Goal: Contribute content: Contribute content

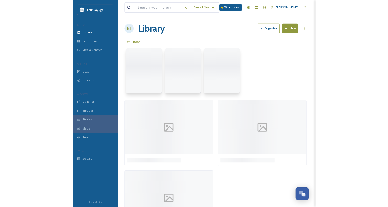
scroll to position [160, 0]
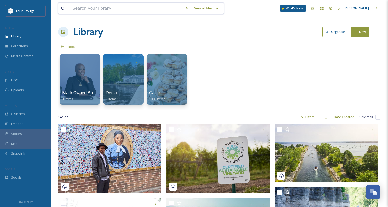
click at [109, 10] on input at bounding box center [126, 8] width 112 height 11
type input "attachemnts"
drag, startPoint x: 101, startPoint y: 8, endPoint x: 48, endPoint y: 7, distance: 53.6
type input "a"
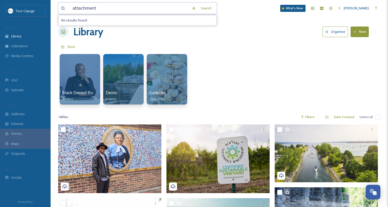
type input "attachments"
click at [87, 4] on div "attachments" at bounding box center [134, 8] width 128 height 11
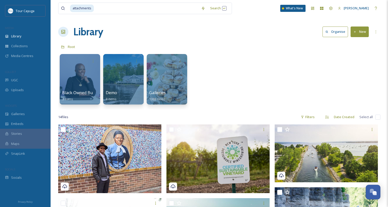
click at [214, 52] on div "Black Owned Businesses 3 items Demo 8 items Galleries 1388 items" at bounding box center [219, 81] width 322 height 58
click at [19, 35] on span "Library" at bounding box center [16, 36] width 10 height 5
click at [271, 32] on button "New" at bounding box center [359, 32] width 18 height 10
click at [271, 43] on span "File Upload" at bounding box center [357, 43] width 17 height 5
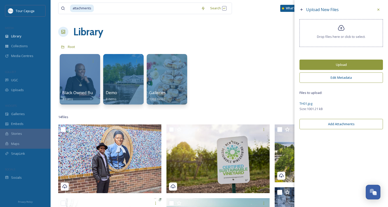
click at [271, 126] on button "Add Attachments" at bounding box center [340, 124] width 83 height 10
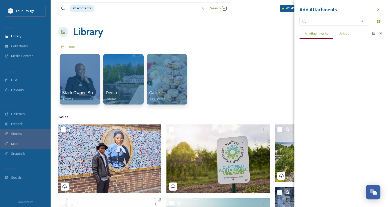
click at [271, 33] on span "All Attachments" at bounding box center [316, 33] width 23 height 5
click at [271, 22] on input at bounding box center [331, 21] width 48 height 11
click at [271, 20] on icon at bounding box center [362, 21] width 4 height 4
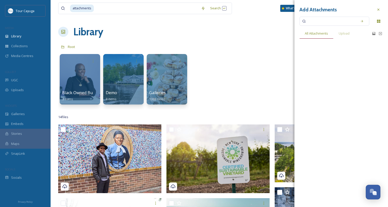
click at [271, 34] on span "All Attachments" at bounding box center [316, 33] width 23 height 5
click at [271, 10] on icon at bounding box center [378, 10] width 4 height 4
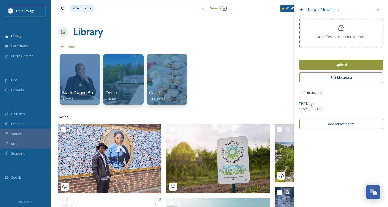
click at [271, 80] on button "Edit Metadata" at bounding box center [340, 78] width 83 height 10
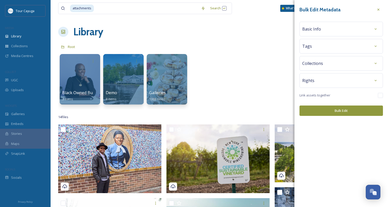
click at [271, 29] on div "Basic Info" at bounding box center [341, 29] width 78 height 9
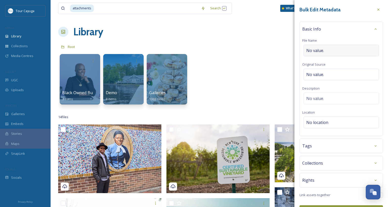
click at [271, 50] on div "No value." at bounding box center [340, 51] width 75 height 12
drag, startPoint x: 348, startPoint y: 49, endPoint x: 301, endPoint y: 48, distance: 47.8
click at [271, 48] on div "Basic Info File Name The Rev. Top Hat Original Source No value. Description No …" at bounding box center [340, 78] width 83 height 113
type input "Top Hat"
click at [271, 73] on span "No value." at bounding box center [315, 75] width 18 height 6
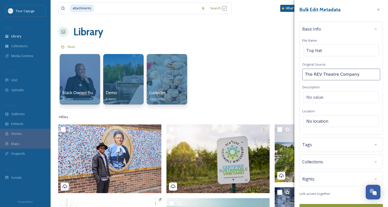
click at [271, 75] on input "The REV Theatre Company" at bounding box center [341, 75] width 78 height 12
type input "The REV Theatre Company"
click at [271, 96] on span "No value." at bounding box center [315, 99] width 18 height 6
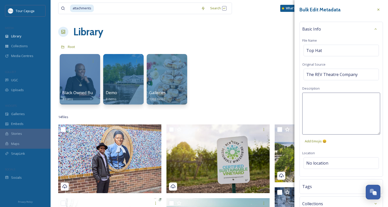
click at [271, 98] on textarea at bounding box center [341, 114] width 78 height 42
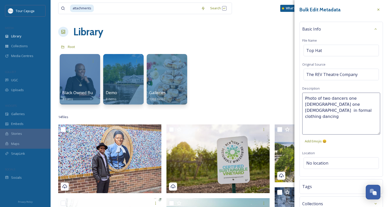
type textarea "Photo of two dancers one [DEMOGRAPHIC_DATA] one [DEMOGRAPHIC_DATA] in formal cl…"
click at [271, 162] on div "Bulk Edit Metadata Basic Info File Name Top Hat Original Source The REV Theatre…" at bounding box center [341, 119] width 94 height 239
click at [271, 138] on span "No location" at bounding box center [317, 141] width 22 height 6
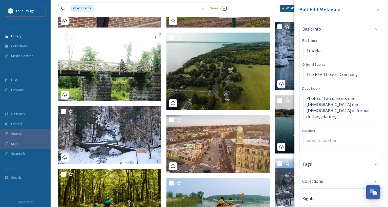
click at [271, 135] on input at bounding box center [341, 140] width 75 height 11
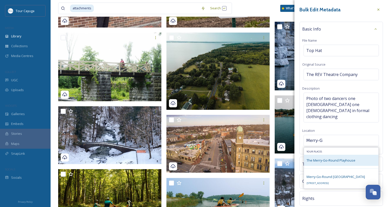
type input "Merry-G"
click at [271, 158] on span "The Merry-Go-Round Playhouse" at bounding box center [330, 160] width 49 height 5
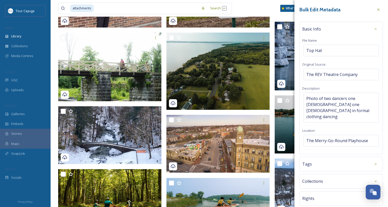
click at [271, 160] on div "Tags" at bounding box center [341, 164] width 78 height 9
type input "theatre"
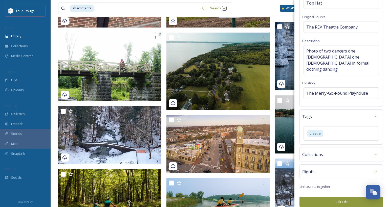
scroll to position [40, 0]
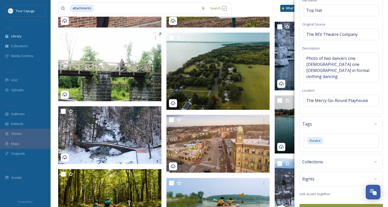
click at [271, 157] on div "Collections" at bounding box center [341, 161] width 78 height 9
click at [271, 175] on div "Rights" at bounding box center [341, 179] width 78 height 9
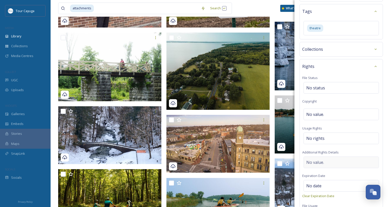
scroll to position [152, 0]
click at [271, 83] on div "No status" at bounding box center [340, 89] width 75 height 12
click at [271, 83] on input at bounding box center [332, 88] width 56 height 11
click at [271, 109] on div "No value." at bounding box center [340, 115] width 75 height 12
click at [271, 133] on div "No rights" at bounding box center [340, 139] width 75 height 12
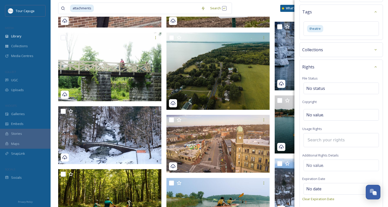
click at [271, 135] on input at bounding box center [333, 140] width 56 height 11
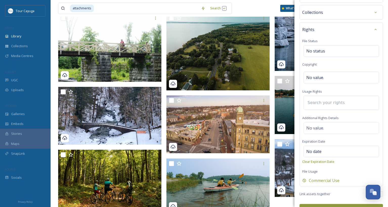
scroll to position [187, 0]
click at [271, 204] on button "Bulk Edit" at bounding box center [340, 209] width 83 height 10
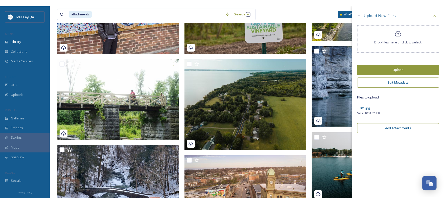
scroll to position [160, 0]
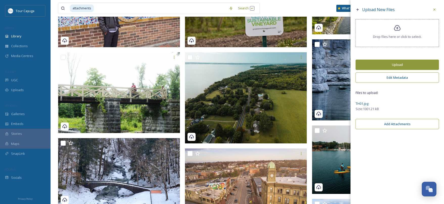
click at [271, 67] on button "Upload" at bounding box center [397, 65] width 83 height 10
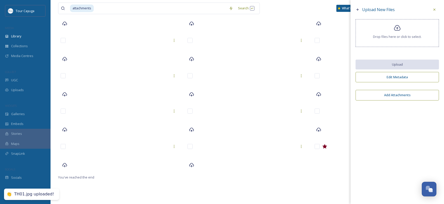
scroll to position [125, 0]
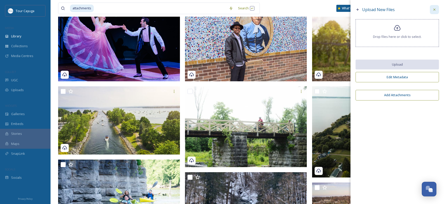
click at [271, 10] on icon at bounding box center [435, 10] width 4 height 4
